Goal: Information Seeking & Learning: Check status

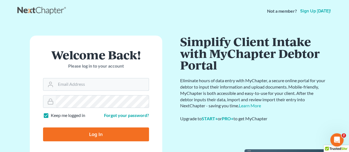
type input "Crystal@attorneydebtfighters.com"
type input "Thinking..."
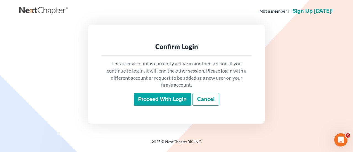
click at [159, 93] on input "Proceed with login" at bounding box center [162, 99] width 57 height 13
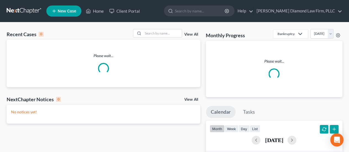
click at [217, 9] on input "search" at bounding box center [200, 11] width 50 height 10
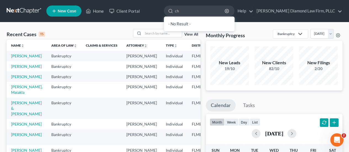
type input "c"
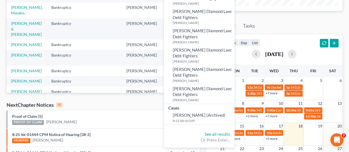
scroll to position [94, 0]
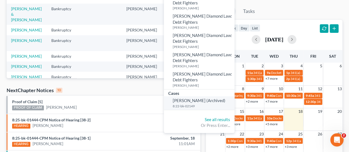
type input "[PERSON_NAME]"
click at [223, 104] on small "8:22-bk-02149" at bounding box center [203, 106] width 60 height 5
select select "0"
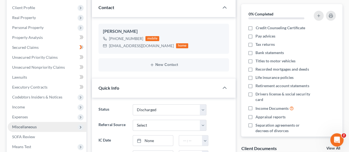
scroll to position [110, 0]
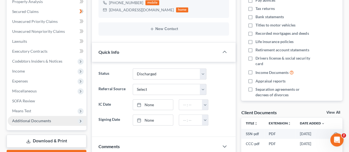
click at [37, 120] on span "Additional Documents" at bounding box center [31, 120] width 39 height 5
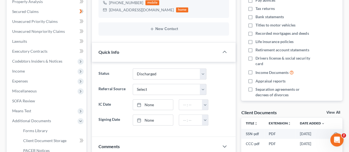
scroll to position [138, 0]
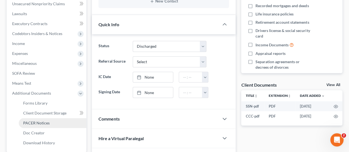
click at [33, 124] on span "PACER Notices" at bounding box center [36, 122] width 26 height 5
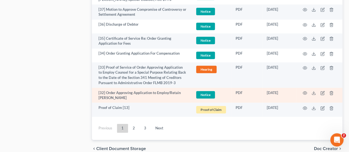
scroll to position [1272, 0]
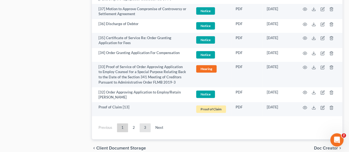
drag, startPoint x: 143, startPoint y: 103, endPoint x: 180, endPoint y: 138, distance: 51.5
click at [143, 123] on link "3" at bounding box center [144, 127] width 11 height 9
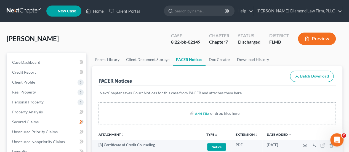
scroll to position [83, 0]
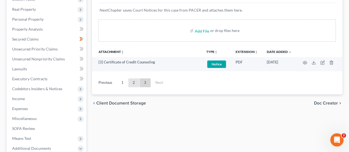
click at [132, 83] on link "2" at bounding box center [133, 82] width 11 height 9
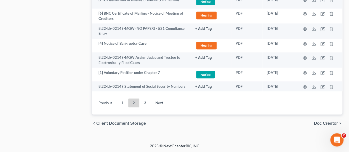
scroll to position [1161, 0]
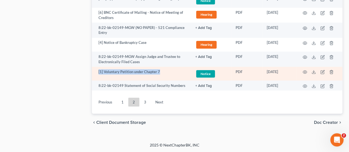
drag, startPoint x: 95, startPoint y: 71, endPoint x: 162, endPoint y: 72, distance: 67.3
click at [162, 72] on td "[1] Voluntary Petition under Chapter 7" at bounding box center [141, 74] width 99 height 14
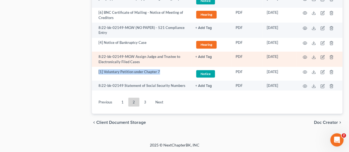
scroll to position [1134, 0]
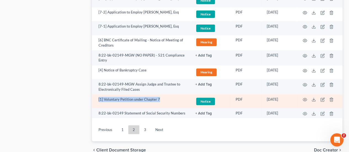
click at [302, 96] on td at bounding box center [319, 101] width 46 height 14
click at [305, 99] on circle "button" at bounding box center [304, 99] width 1 height 1
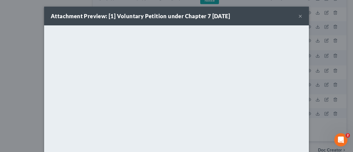
click at [300, 17] on button "×" at bounding box center [300, 16] width 4 height 7
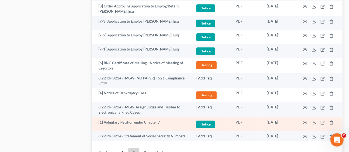
scroll to position [1106, 0]
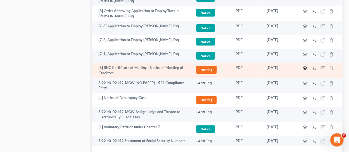
click at [304, 68] on circle "button" at bounding box center [304, 68] width 1 height 1
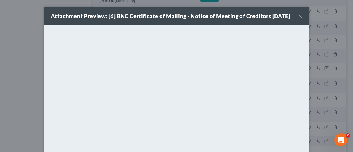
click at [298, 18] on button "×" at bounding box center [300, 16] width 4 height 7
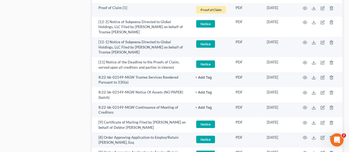
scroll to position [1161, 0]
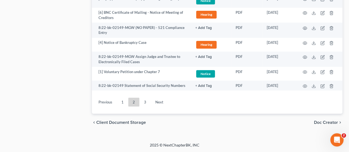
click at [122, 102] on link "1" at bounding box center [122, 102] width 11 height 9
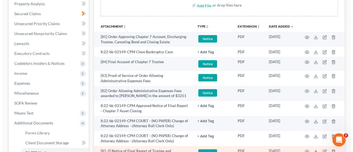
scroll to position [114, 0]
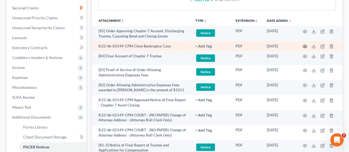
click at [305, 45] on icon "button" at bounding box center [304, 46] width 4 height 4
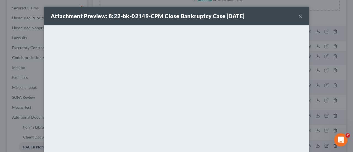
click at [299, 17] on button "×" at bounding box center [300, 16] width 4 height 7
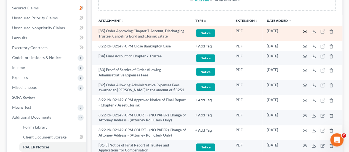
click at [302, 29] on icon "button" at bounding box center [304, 31] width 4 height 4
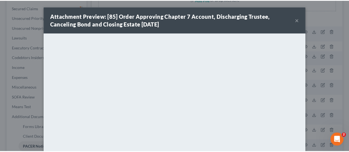
scroll to position [0, 0]
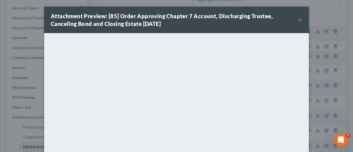
click at [298, 18] on button "×" at bounding box center [300, 20] width 4 height 7
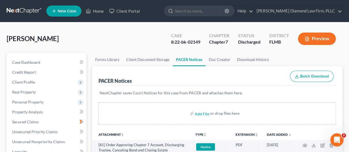
scroll to position [1038, 0]
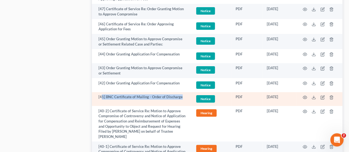
drag, startPoint x: 103, startPoint y: 75, endPoint x: 190, endPoint y: 79, distance: 87.2
click at [190, 92] on td "[41] BNC Certificate of Mailing - Order of Discharge" at bounding box center [141, 99] width 99 height 14
click at [303, 95] on icon "button" at bounding box center [304, 97] width 4 height 4
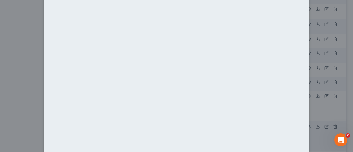
scroll to position [0, 0]
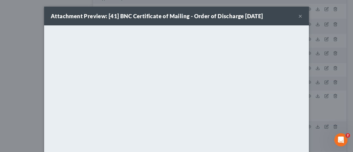
click at [298, 14] on button "×" at bounding box center [300, 16] width 4 height 7
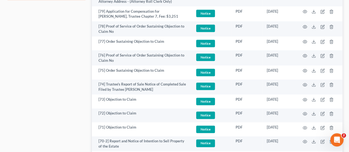
scroll to position [18, 0]
